Goal: Check status

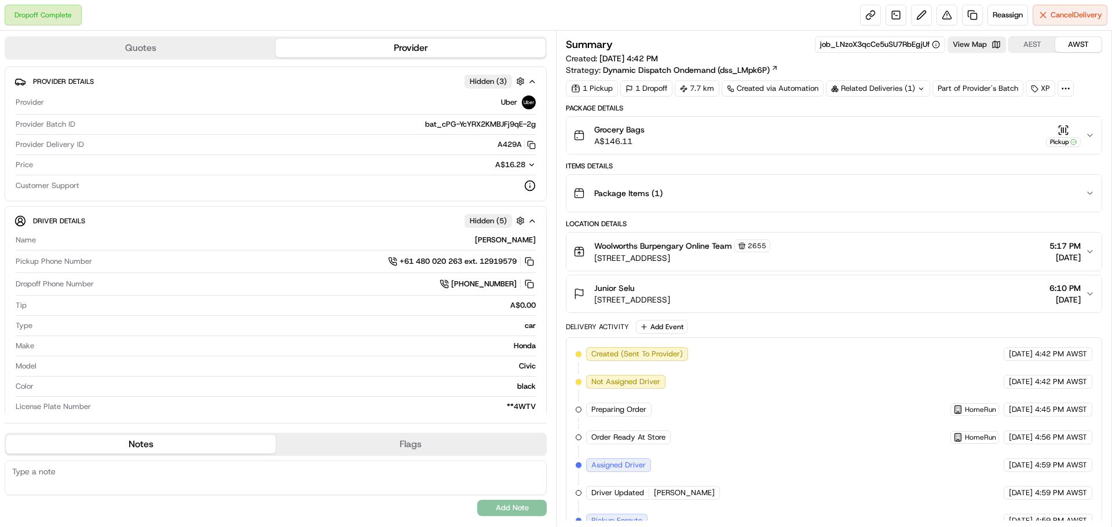
click at [972, 53] on div "Summary job_LNzoX3qcCe5uSU7RbEgjUf View Map AEST AWST Created: [DATE] 4:42 PM S…" at bounding box center [834, 55] width 536 height 39
click at [972, 51] on button "View Map" at bounding box center [976, 44] width 58 height 16
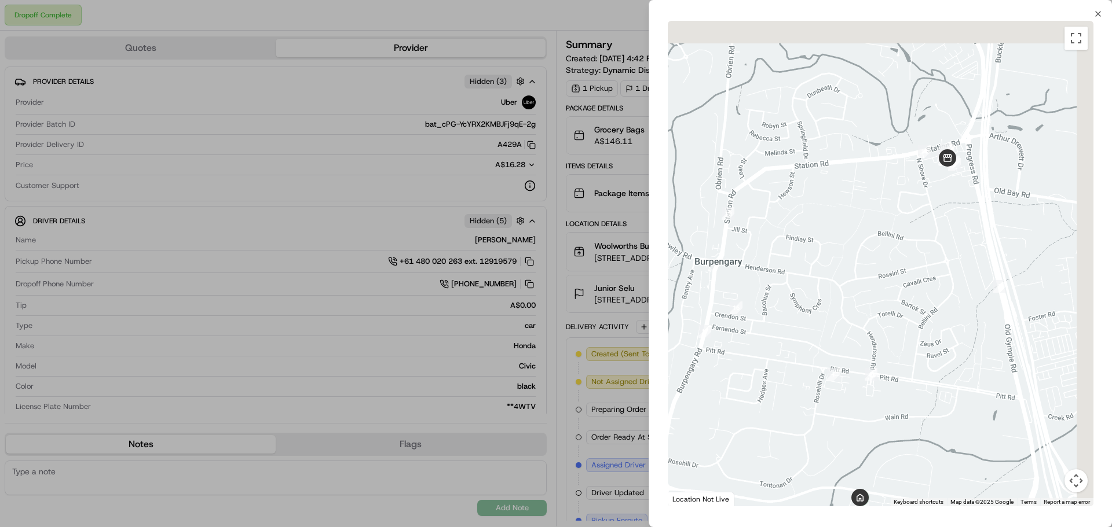
drag, startPoint x: 993, startPoint y: 222, endPoint x: 913, endPoint y: 357, distance: 157.1
click at [913, 359] on div at bounding box center [881, 264] width 426 height 486
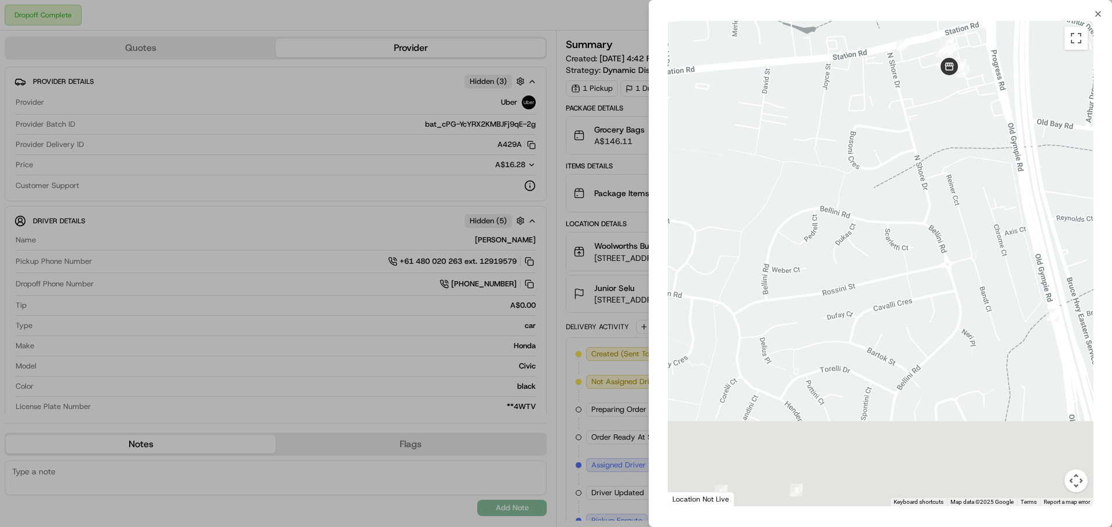
drag, startPoint x: 926, startPoint y: 247, endPoint x: 926, endPoint y: 45, distance: 201.5
click at [926, 46] on div at bounding box center [881, 264] width 426 height 486
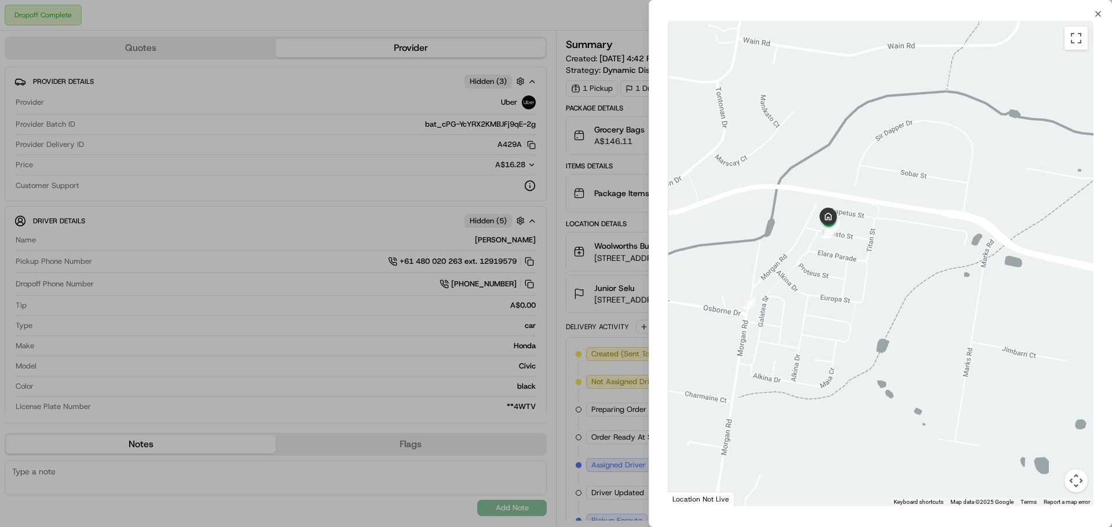
drag, startPoint x: 904, startPoint y: 202, endPoint x: 969, endPoint y: 223, distance: 68.1
click at [969, 223] on div at bounding box center [881, 264] width 426 height 486
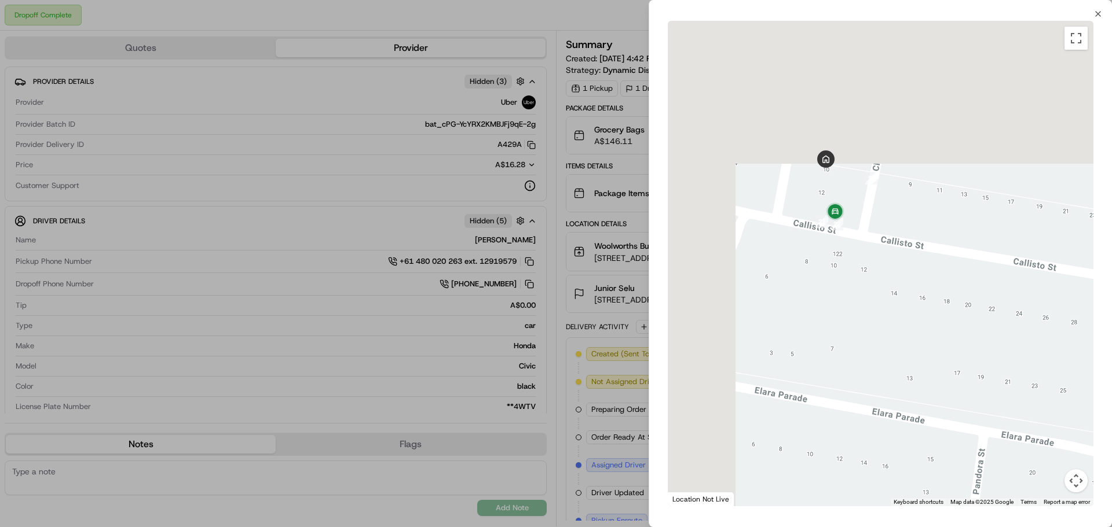
drag, startPoint x: 790, startPoint y: 130, endPoint x: 900, endPoint y: 379, distance: 271.4
click at [900, 379] on div at bounding box center [881, 264] width 426 height 486
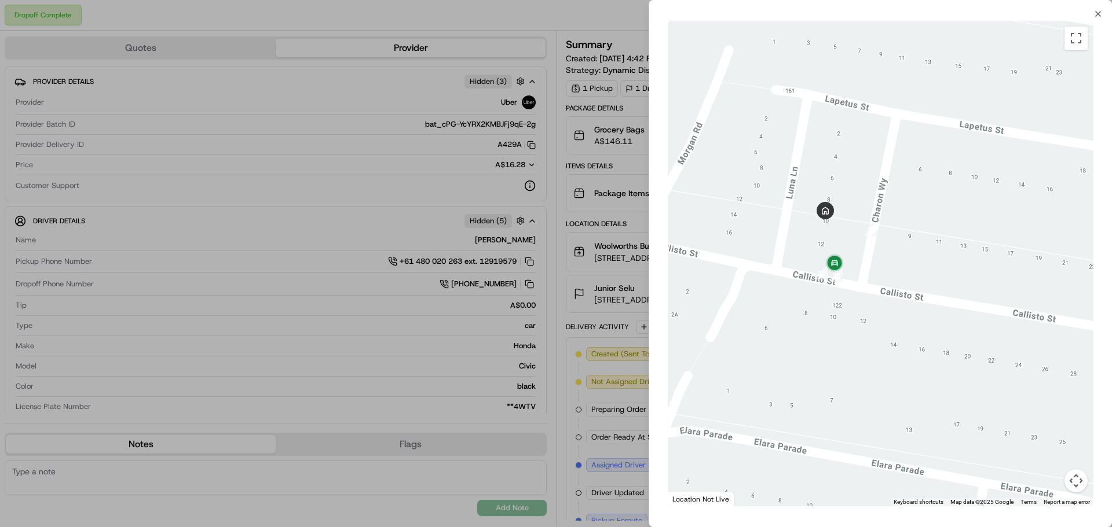
drag, startPoint x: 885, startPoint y: 321, endPoint x: 829, endPoint y: 303, distance: 59.0
click at [876, 376] on div at bounding box center [881, 264] width 426 height 486
click at [1099, 16] on icon "button" at bounding box center [1097, 13] width 9 height 9
